Goal: Contribute content: Add original content to the website for others to see

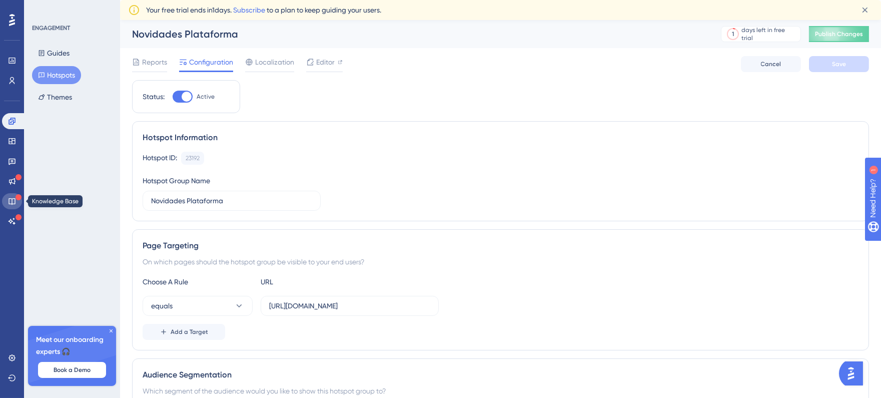
click at [13, 202] on icon at bounding box center [12, 201] width 8 height 8
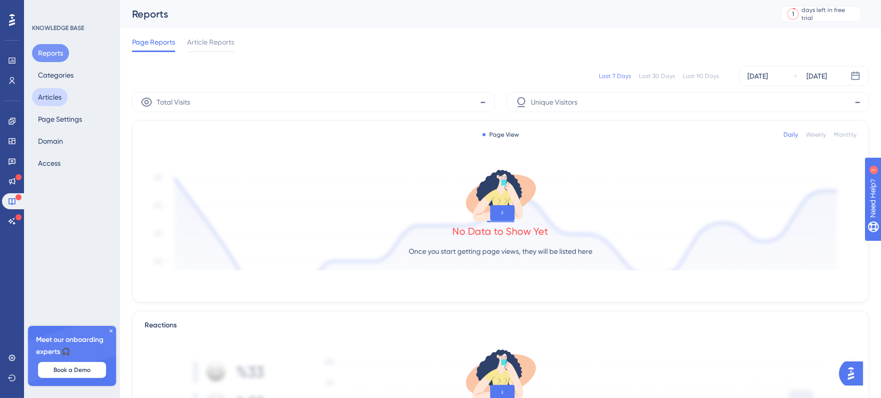
click at [45, 98] on button "Articles" at bounding box center [50, 97] width 36 height 18
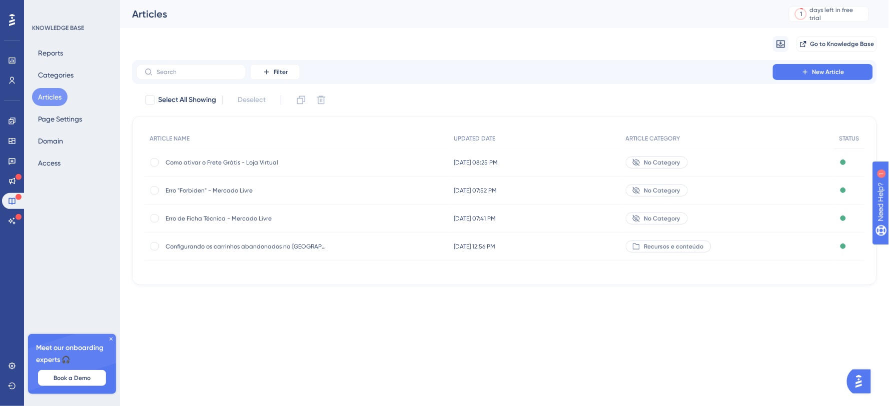
click at [846, 217] on div "Published" at bounding box center [849, 219] width 30 height 28
click at [156, 214] on div at bounding box center [155, 219] width 10 height 10
checkbox input "true"
click at [152, 187] on div at bounding box center [155, 191] width 8 height 8
checkbox input "true"
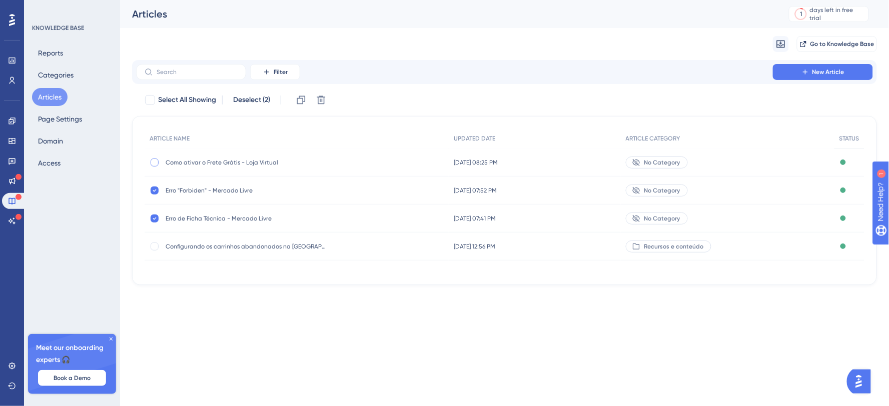
click at [154, 163] on div at bounding box center [155, 163] width 8 height 8
checkbox input "true"
click at [171, 105] on span "Select All Showing" at bounding box center [187, 100] width 58 height 12
checkbox input "true"
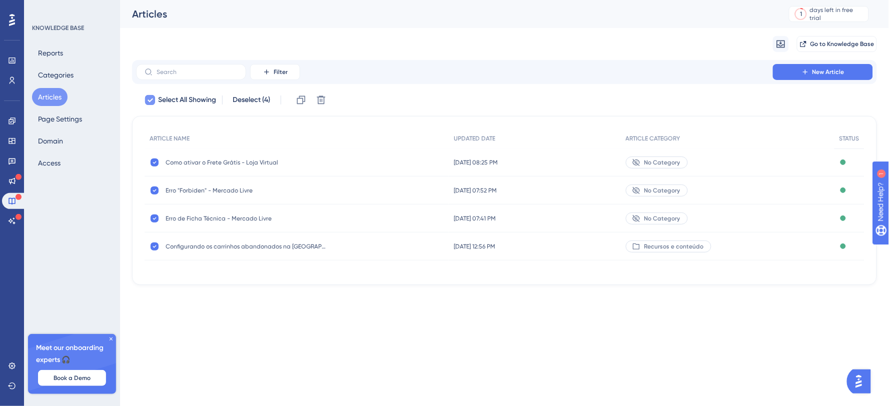
click at [171, 105] on span "Select All Showing" at bounding box center [187, 100] width 58 height 12
checkbox input "false"
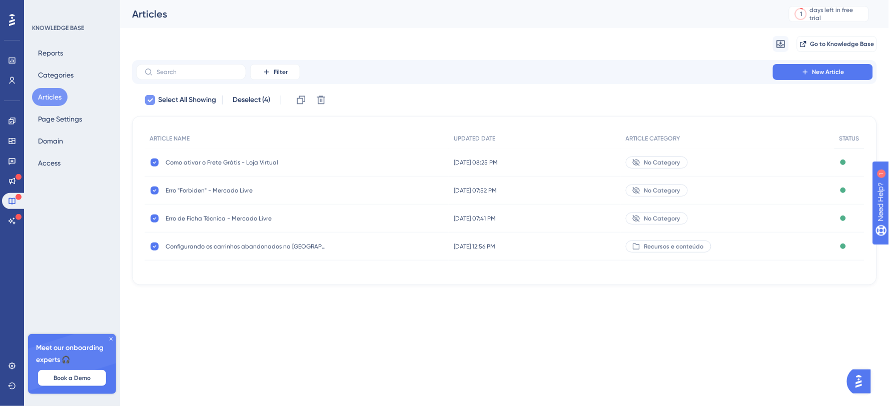
checkbox input "false"
click at [688, 218] on div "No Category" at bounding box center [657, 219] width 62 height 12
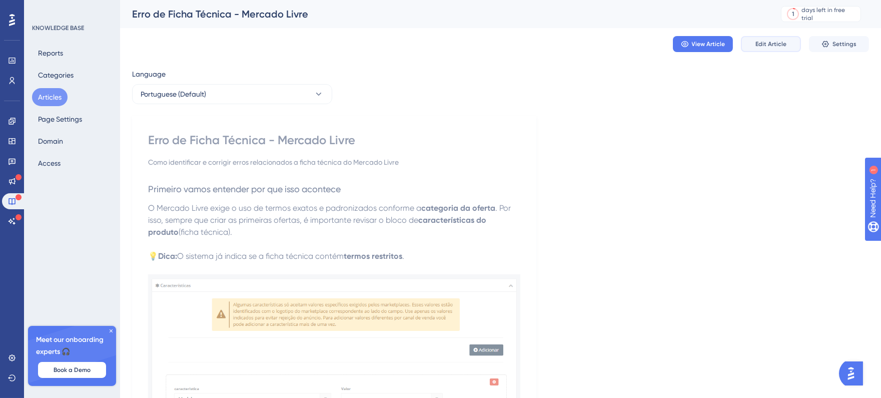
click at [770, 40] on span "Edit Article" at bounding box center [770, 44] width 31 height 8
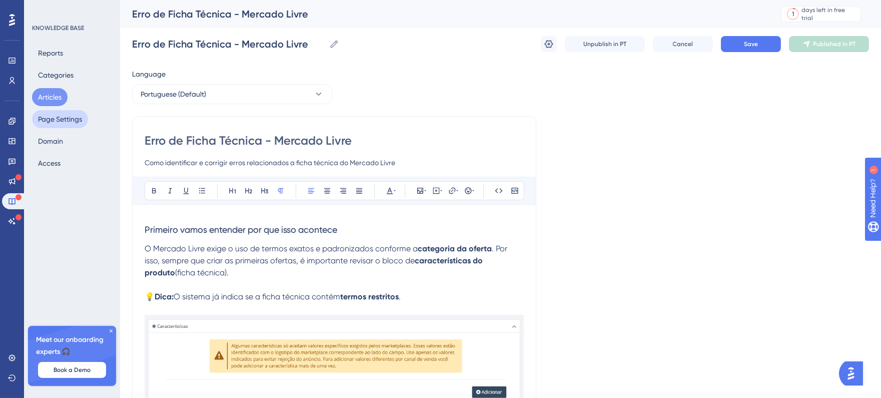
click at [54, 121] on button "Page Settings" at bounding box center [60, 119] width 56 height 18
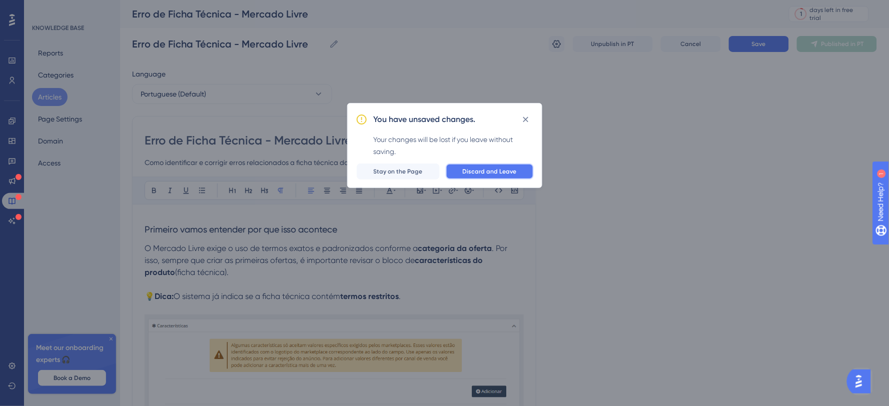
click at [481, 171] on span "Discard and Leave" at bounding box center [490, 172] width 54 height 8
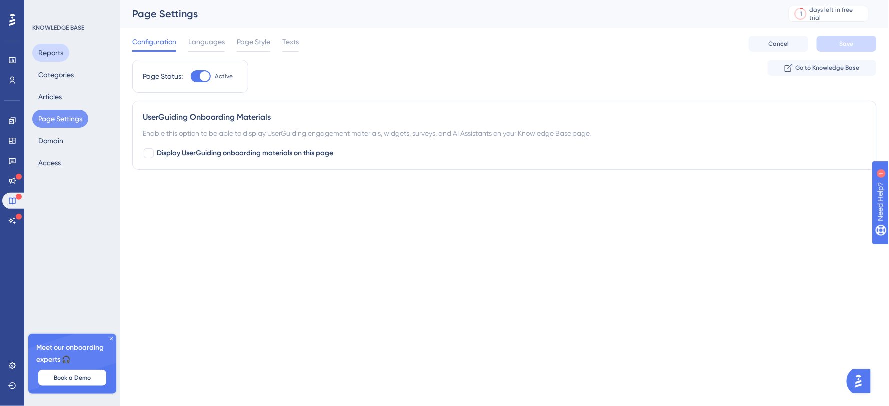
click at [54, 50] on button "Reports" at bounding box center [50, 53] width 37 height 18
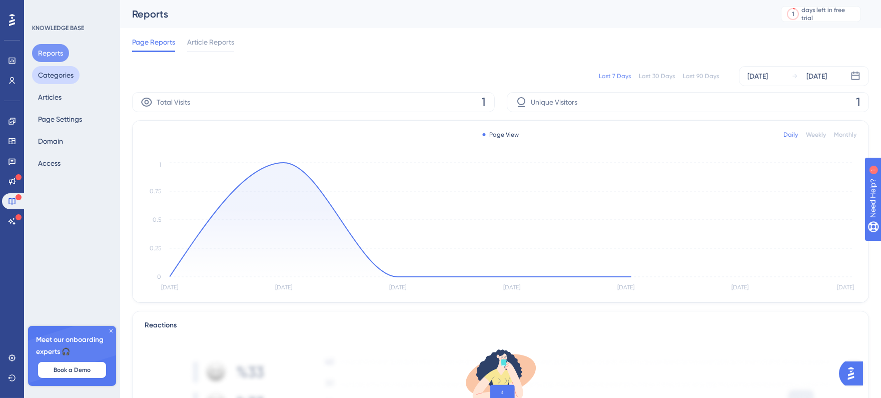
click at [66, 76] on button "Categories" at bounding box center [56, 75] width 48 height 18
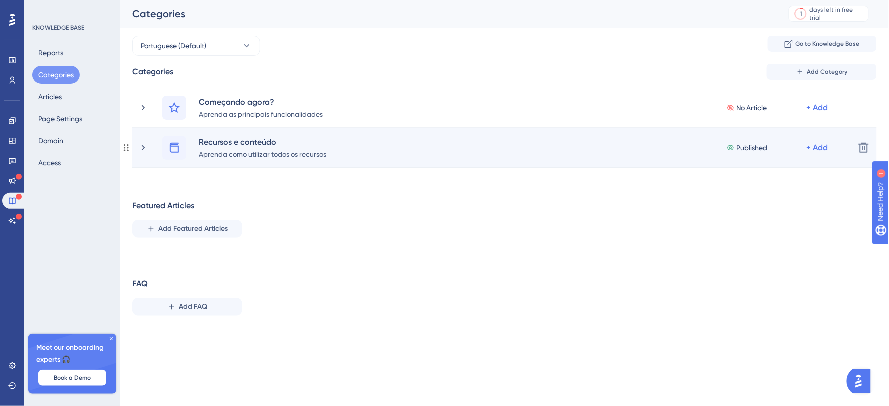
click at [146, 153] on div "Recursos e conteúdo Aprenda como utilizar todos os recursos Published + Add" at bounding box center [492, 148] width 709 height 24
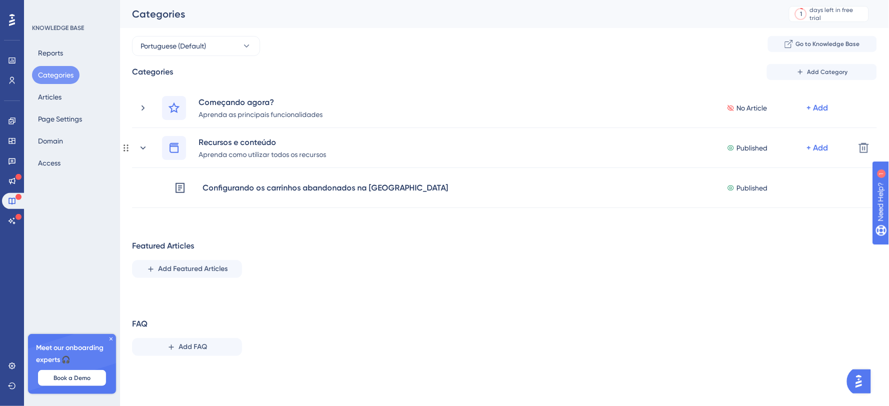
click at [146, 153] on div "Recursos e conteúdo Aprenda como utilizar todos os recursos Published + Add" at bounding box center [492, 148] width 709 height 24
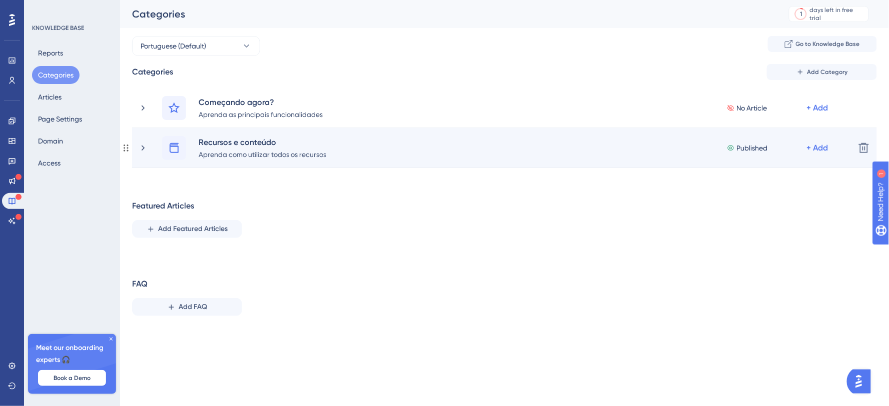
click at [348, 157] on div "Recursos e conteúdo Aprenda como utilizar todos os recursos Published + Add" at bounding box center [504, 148] width 685 height 24
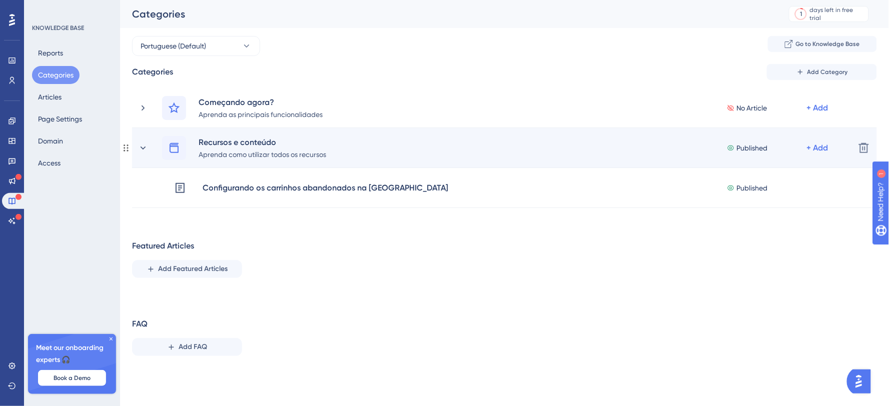
click at [752, 153] on span "Published" at bounding box center [752, 148] width 31 height 12
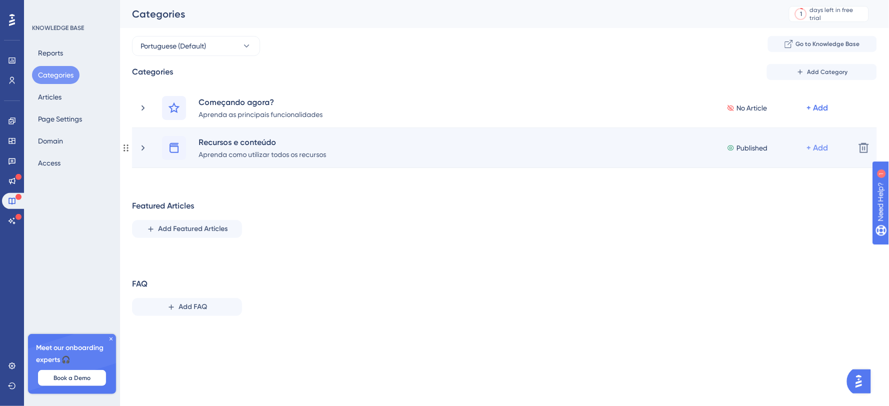
click at [813, 114] on div "+ Add" at bounding box center [818, 108] width 22 height 12
click at [793, 198] on div "Add Articles Add Articles" at bounding box center [778, 195] width 71 height 20
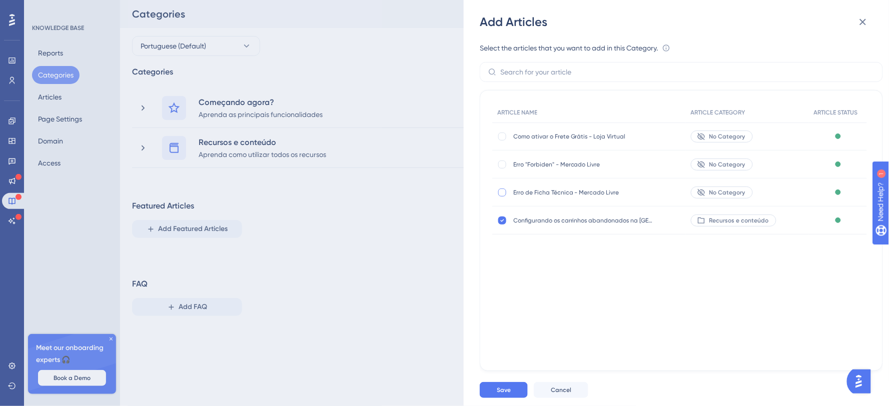
click at [502, 194] on div at bounding box center [502, 193] width 8 height 8
checkbox input "true"
click at [504, 163] on div at bounding box center [502, 165] width 8 height 8
checkbox input "true"
click at [503, 136] on div at bounding box center [502, 137] width 8 height 8
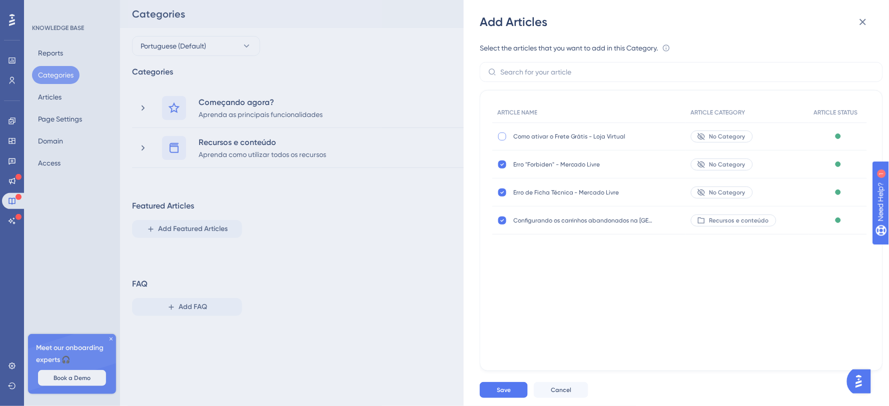
checkbox input "true"
click at [497, 386] on button "Save" at bounding box center [504, 390] width 48 height 16
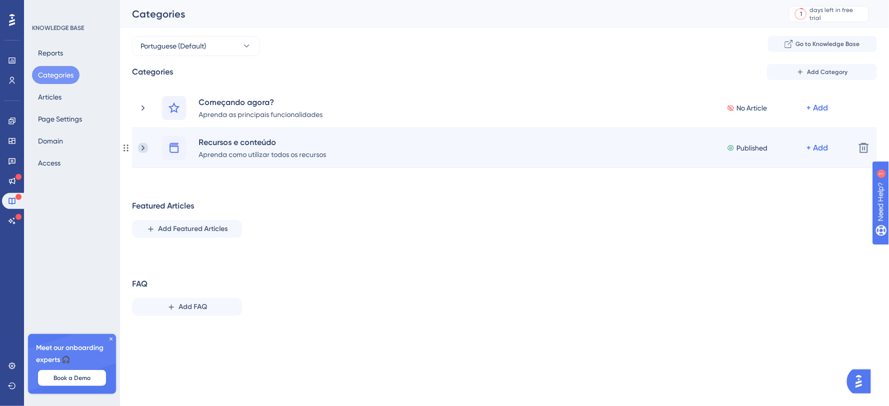
click at [139, 150] on icon at bounding box center [143, 148] width 10 height 10
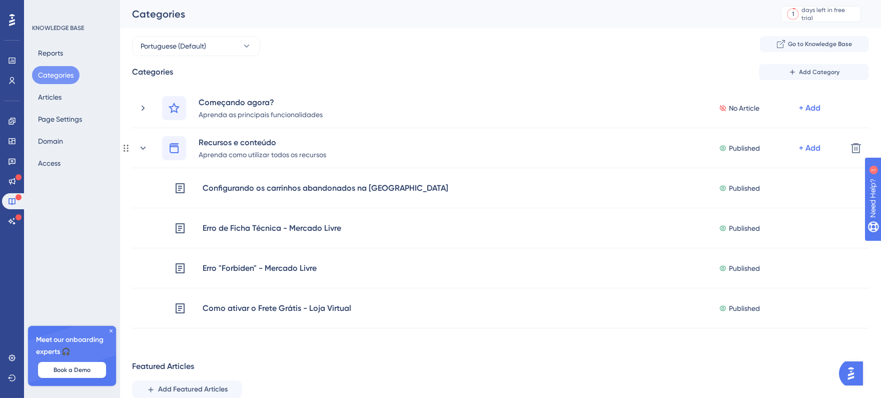
click at [139, 150] on icon at bounding box center [143, 148] width 10 height 10
